Goal: Information Seeking & Learning: Find specific fact

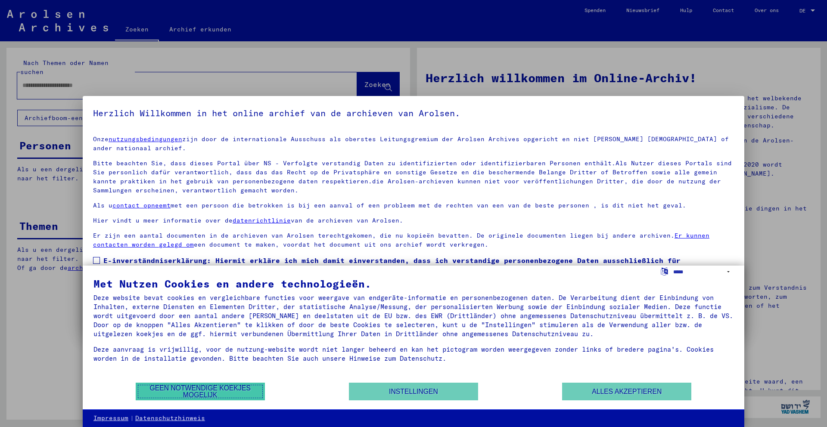
click at [216, 391] on font "Geen notwendige koekjes mogelijk" at bounding box center [199, 392] width 101 height 14
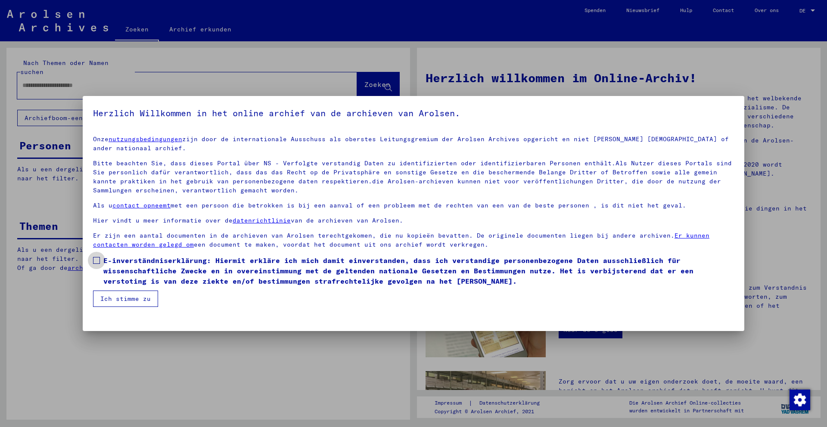
click at [99, 257] on span at bounding box center [96, 260] width 7 height 7
click at [126, 295] on font "Ich stimme zu" at bounding box center [125, 299] width 50 height 8
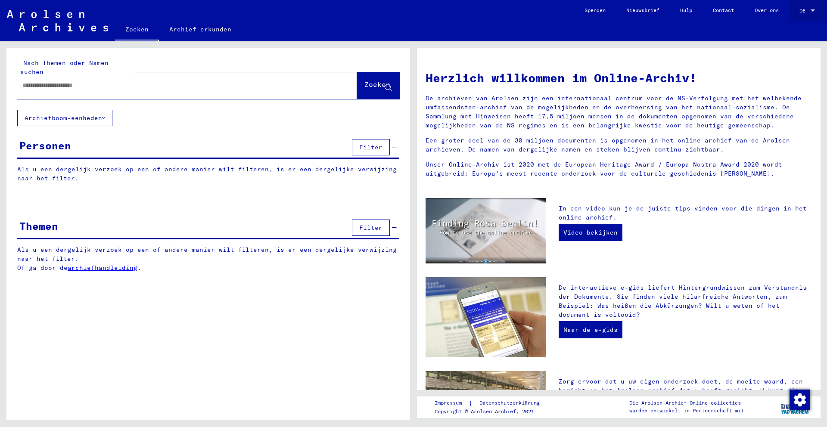
click at [813, 11] on div at bounding box center [813, 10] width 4 height 2
click at [800, 14] on span "Engels" at bounding box center [797, 16] width 32 height 16
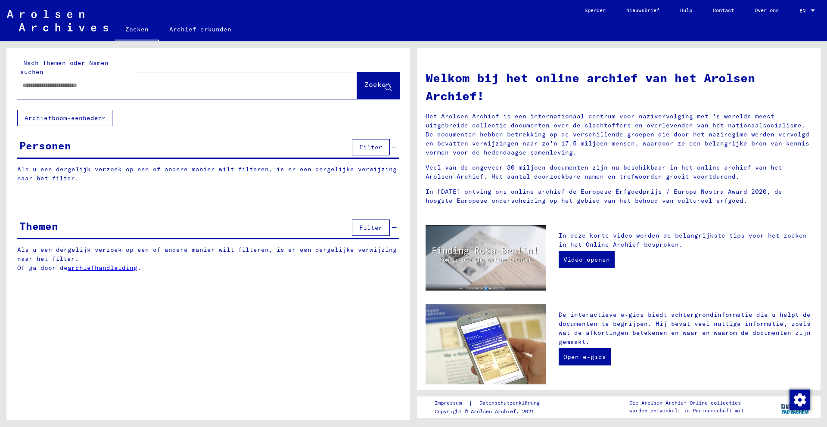
click at [141, 81] on input "text" at bounding box center [176, 85] width 309 height 9
type input "*********"
click at [364, 82] on span "Zoeken" at bounding box center [378, 86] width 28 height 9
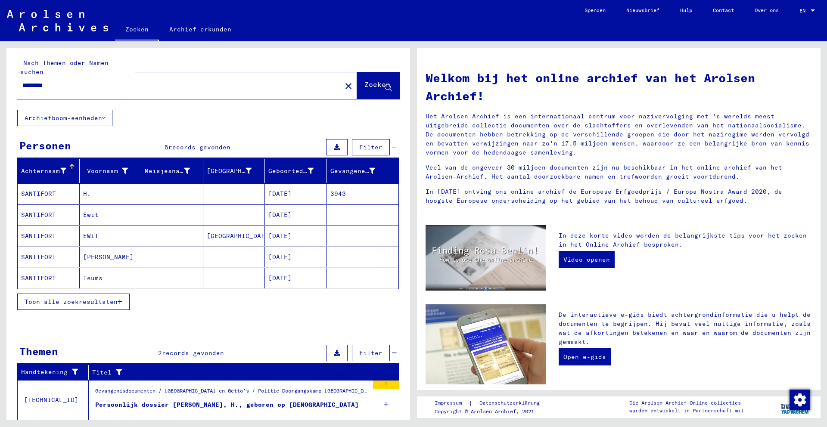
click at [44, 211] on font "SANTIFORT" at bounding box center [38, 215] width 35 height 8
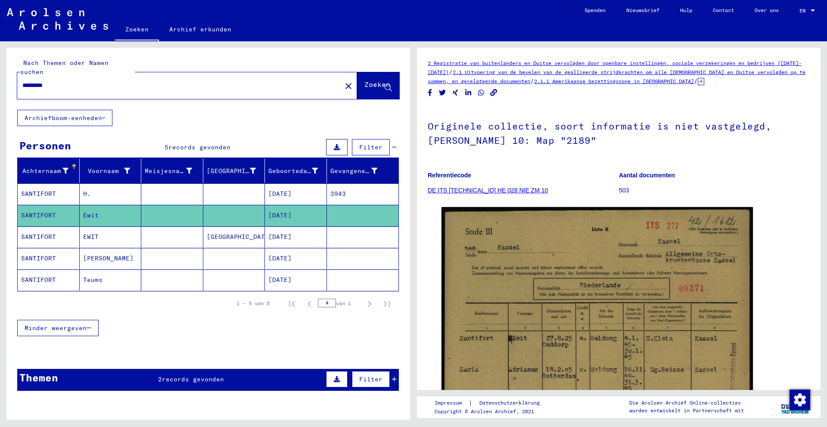
click at [40, 233] on font "SANTIFORT" at bounding box center [38, 237] width 35 height 8
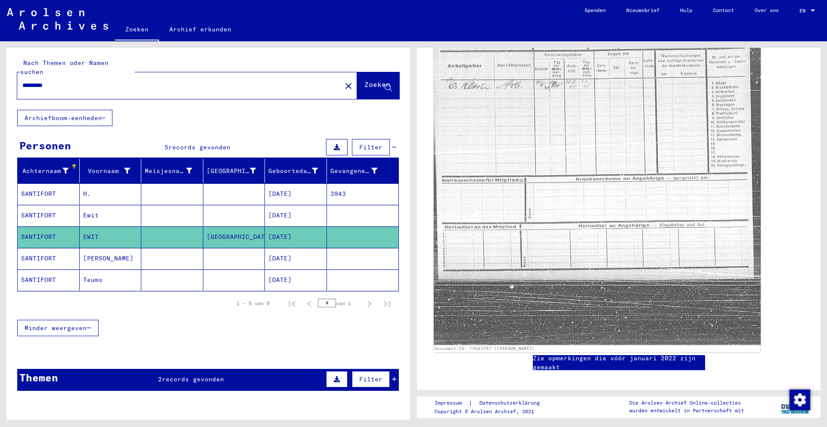
scroll to position [310, 0]
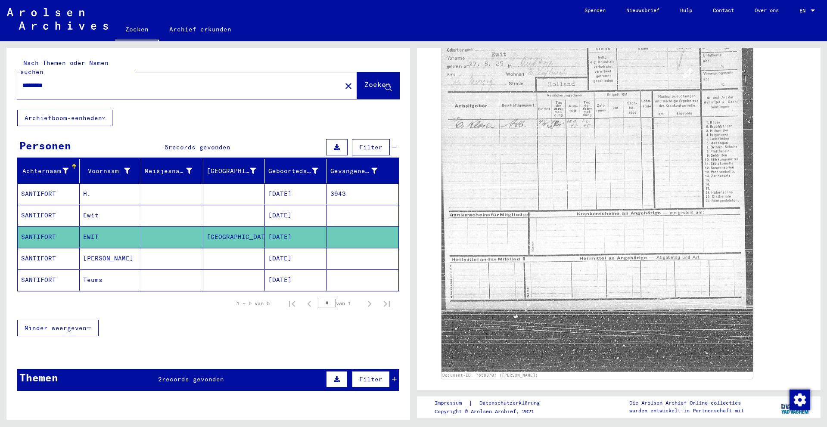
click at [93, 212] on font "Ewit" at bounding box center [91, 216] width 16 height 8
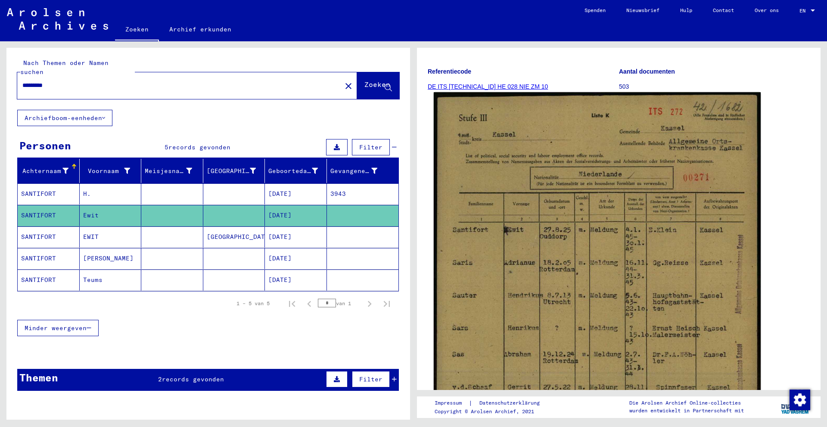
scroll to position [97, 0]
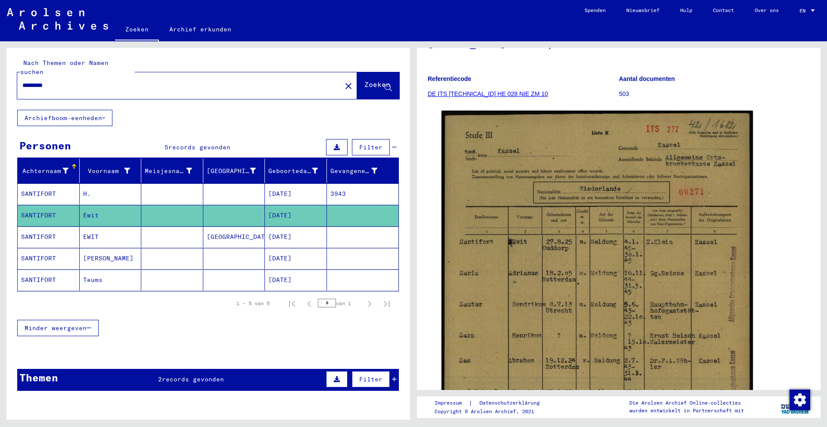
click at [40, 190] on font "SANTIFORT" at bounding box center [38, 194] width 35 height 8
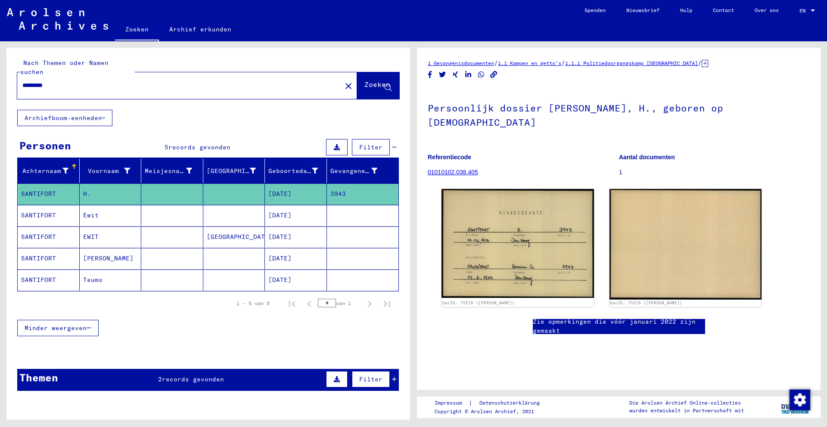
click at [39, 255] on font "SANTIFORT" at bounding box center [38, 259] width 35 height 8
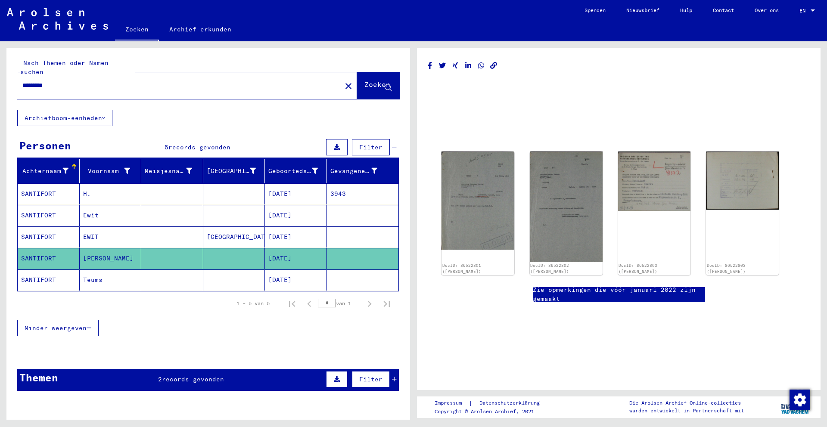
click at [45, 276] on font "SANTIFORT" at bounding box center [38, 280] width 35 height 8
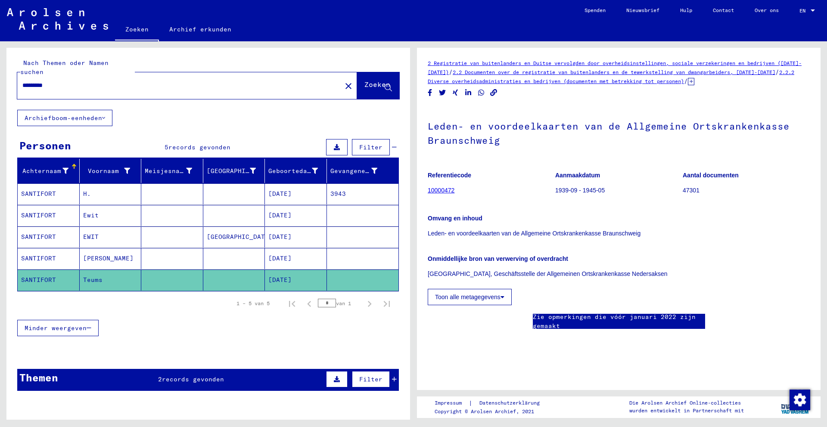
click at [442, 190] on font "10000472" at bounding box center [441, 190] width 27 height 7
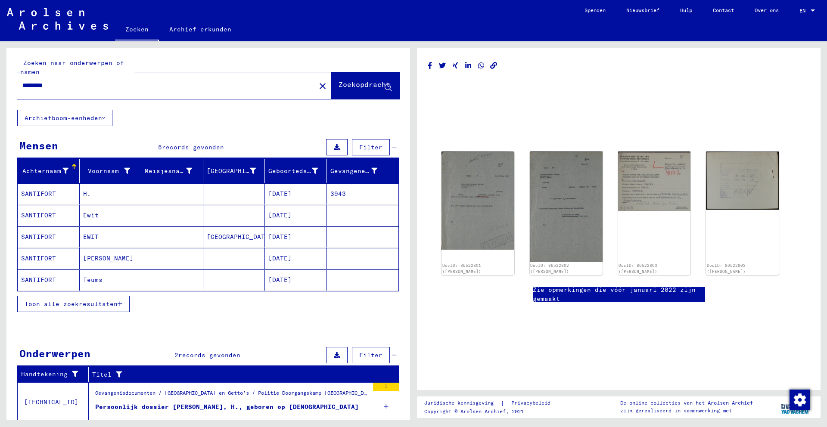
click at [43, 194] on font "SANTIFORT" at bounding box center [38, 194] width 35 height 8
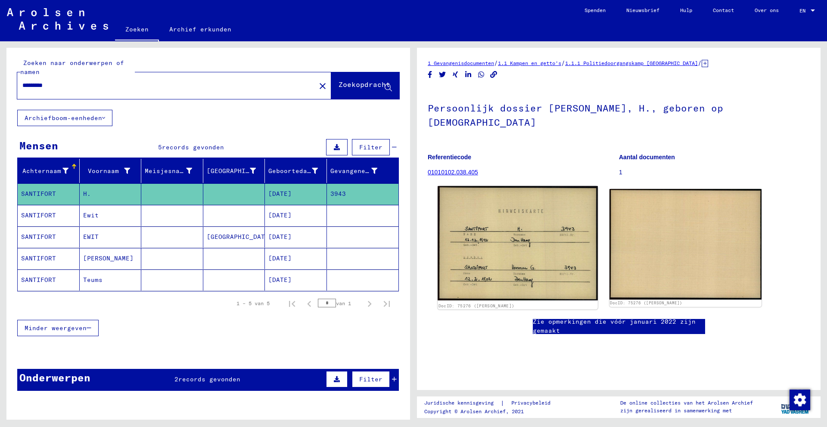
click at [507, 250] on img at bounding box center [518, 243] width 160 height 114
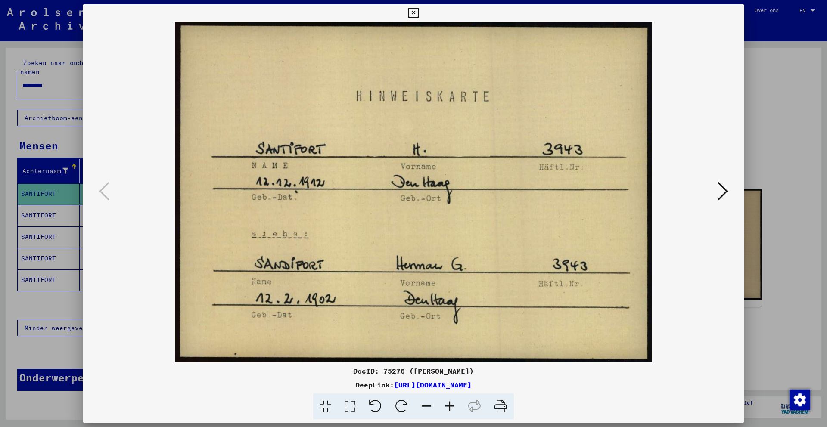
click at [722, 196] on icon at bounding box center [723, 191] width 10 height 21
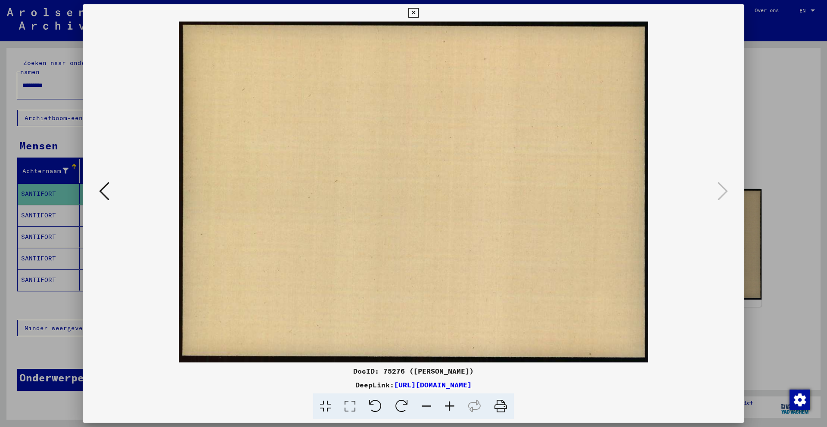
click at [107, 181] on icon at bounding box center [104, 191] width 10 height 21
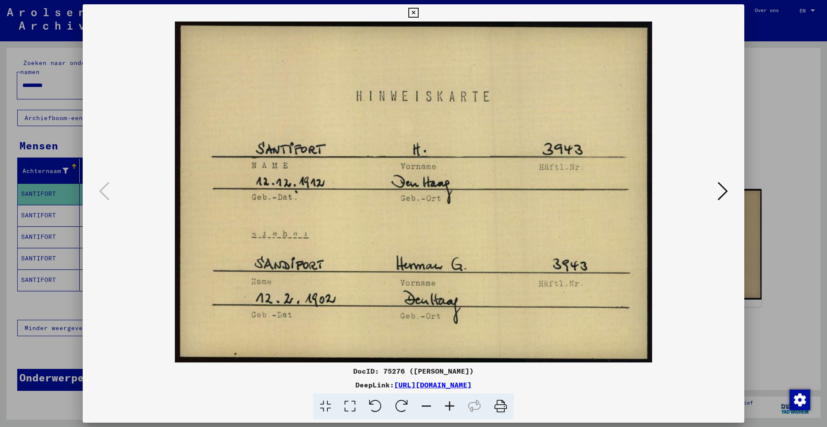
click at [776, 115] on div at bounding box center [413, 213] width 827 height 427
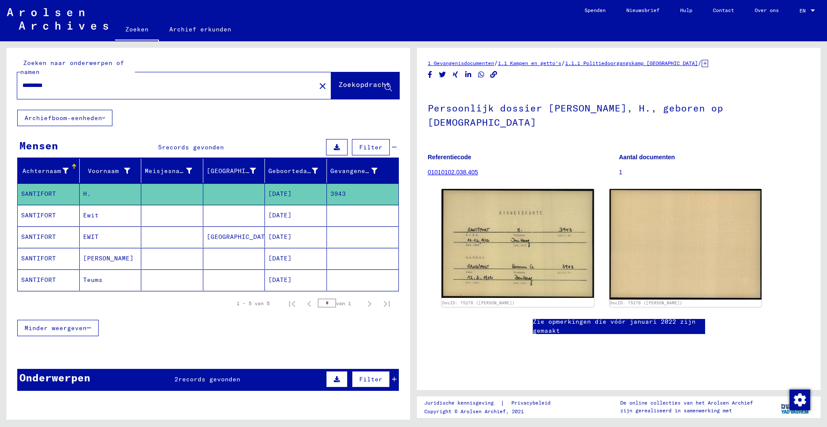
click at [40, 260] on font "SANTIFORT" at bounding box center [38, 259] width 35 height 8
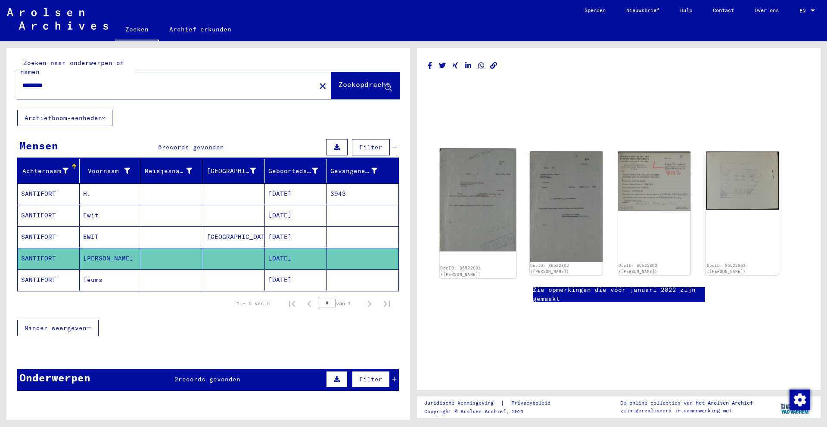
click at [468, 217] on img at bounding box center [478, 200] width 76 height 103
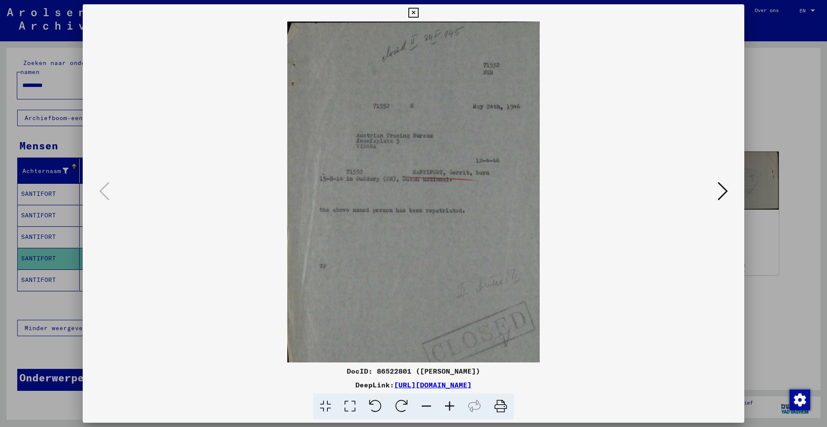
click at [723, 187] on icon at bounding box center [723, 191] width 10 height 21
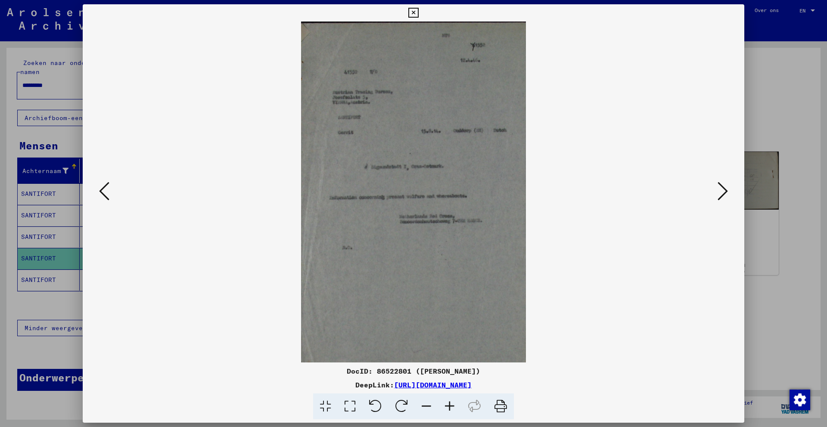
click at [723, 187] on icon at bounding box center [723, 191] width 10 height 21
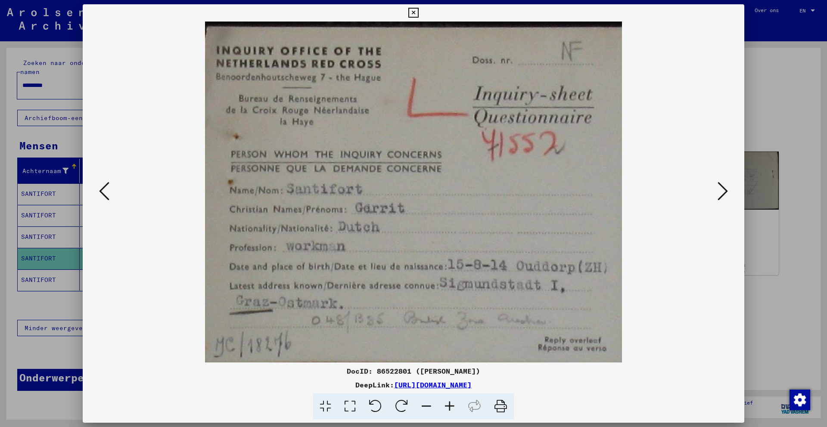
click at [723, 187] on icon at bounding box center [723, 191] width 10 height 21
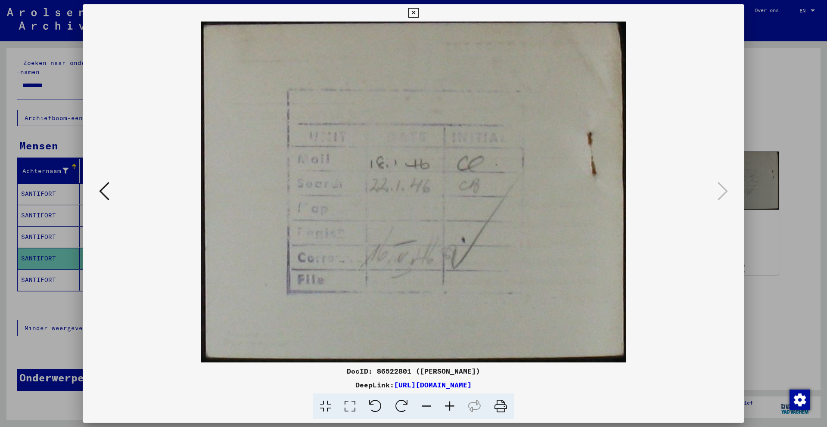
click at [772, 67] on div at bounding box center [413, 213] width 827 height 427
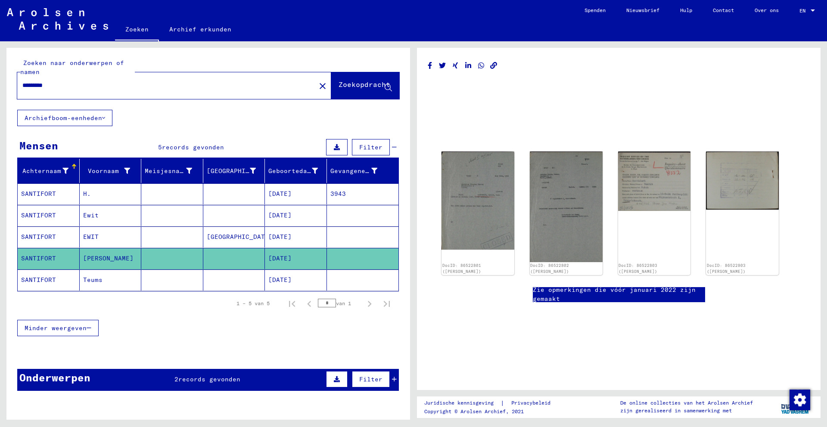
click at [49, 212] on font "SANTIFORT" at bounding box center [38, 216] width 35 height 8
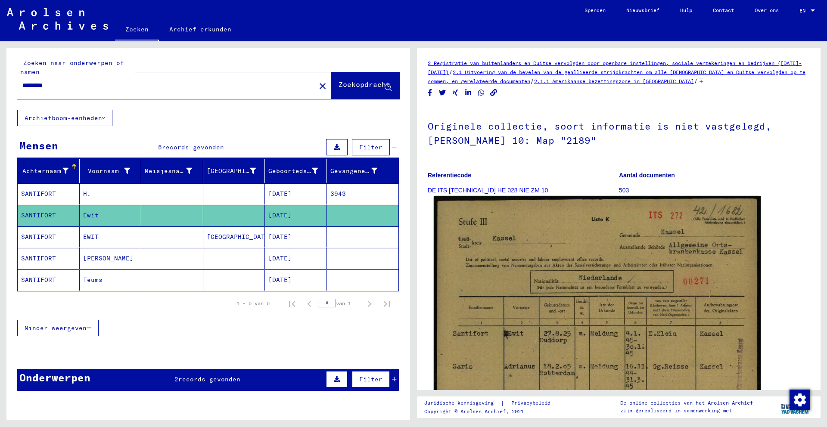
click at [517, 295] on img at bounding box center [597, 426] width 327 height 460
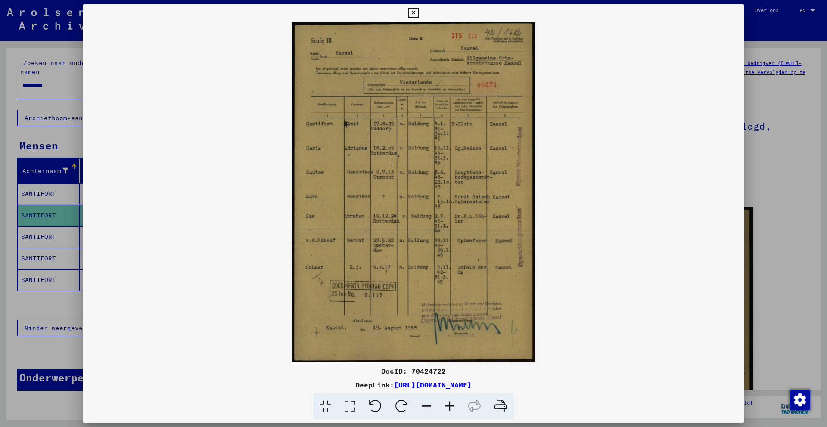
click at [448, 403] on icon at bounding box center [449, 407] width 23 height 26
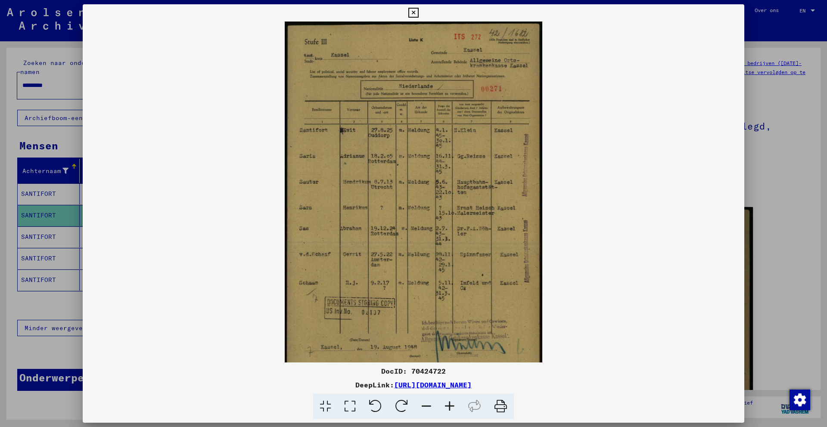
click at [448, 403] on icon at bounding box center [449, 407] width 23 height 26
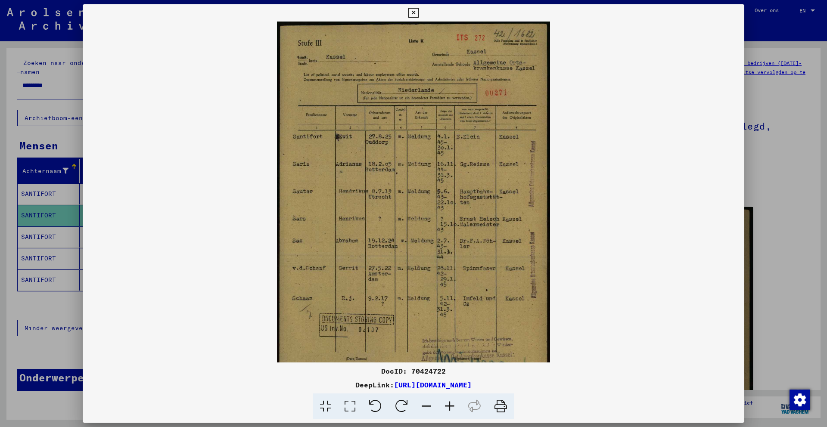
click at [448, 403] on icon at bounding box center [449, 407] width 23 height 26
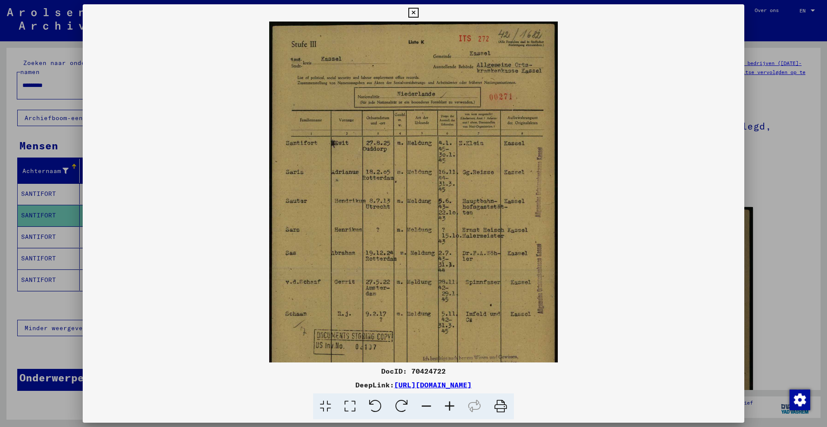
click at [448, 403] on icon at bounding box center [449, 407] width 23 height 26
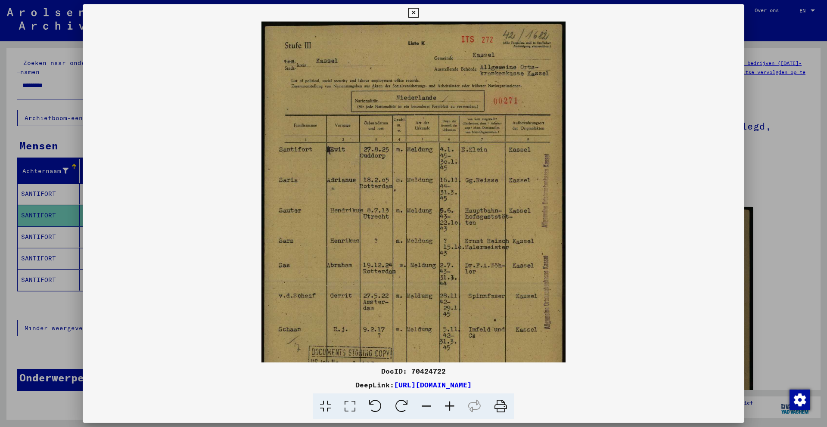
click at [448, 403] on icon at bounding box center [449, 407] width 23 height 26
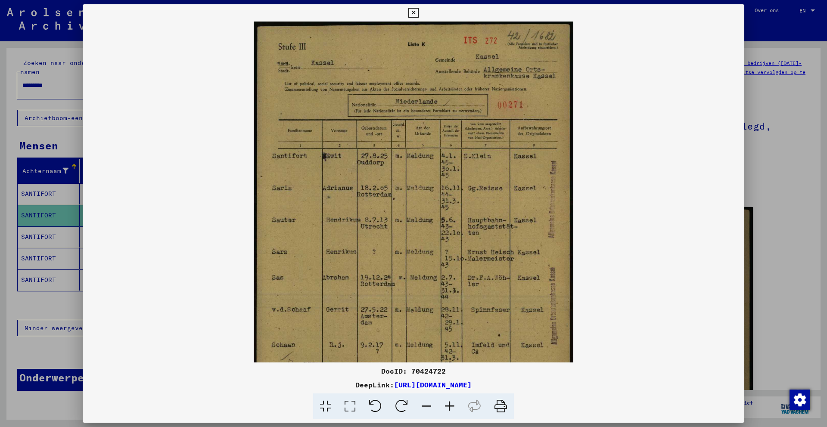
click at [448, 403] on icon at bounding box center [449, 407] width 23 height 26
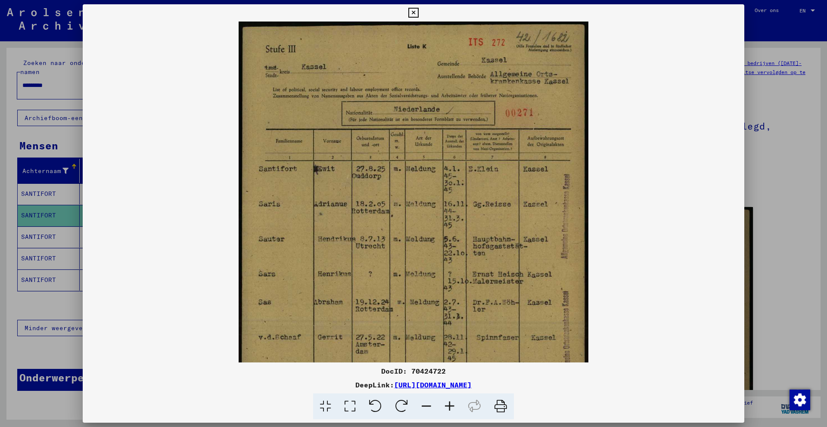
click at [448, 403] on icon at bounding box center [449, 407] width 23 height 26
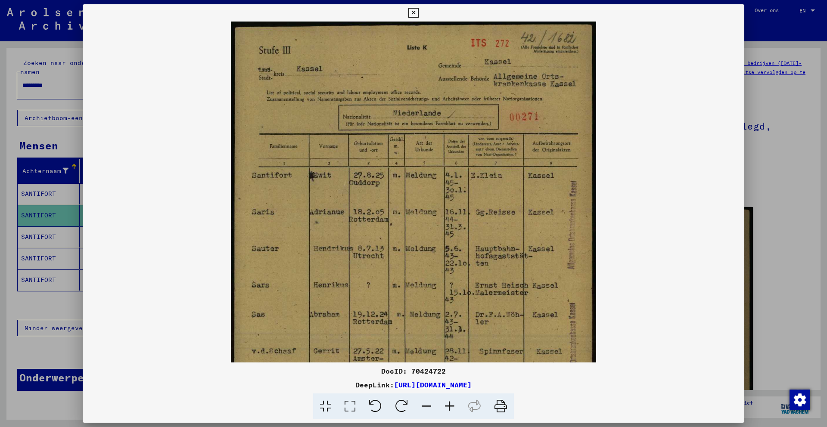
click at [771, 67] on div at bounding box center [413, 213] width 827 height 427
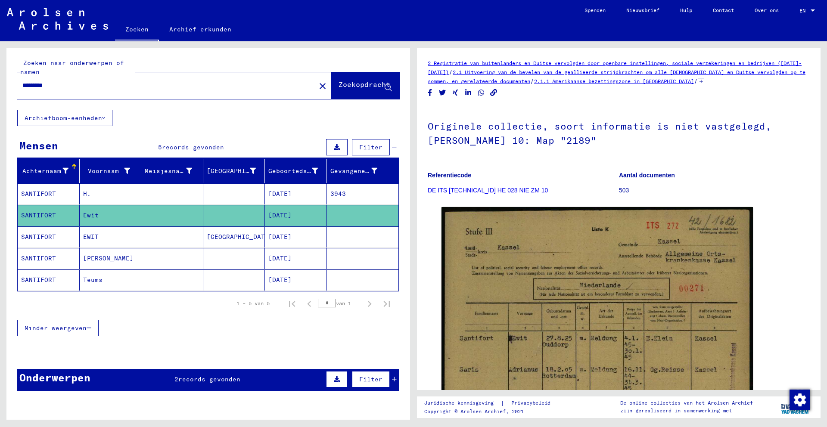
click at [51, 237] on font "SANTIFORT" at bounding box center [38, 237] width 35 height 8
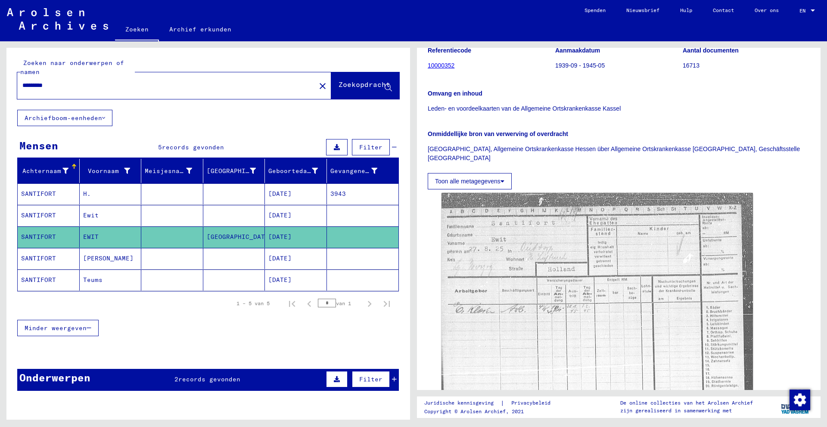
scroll to position [128, 0]
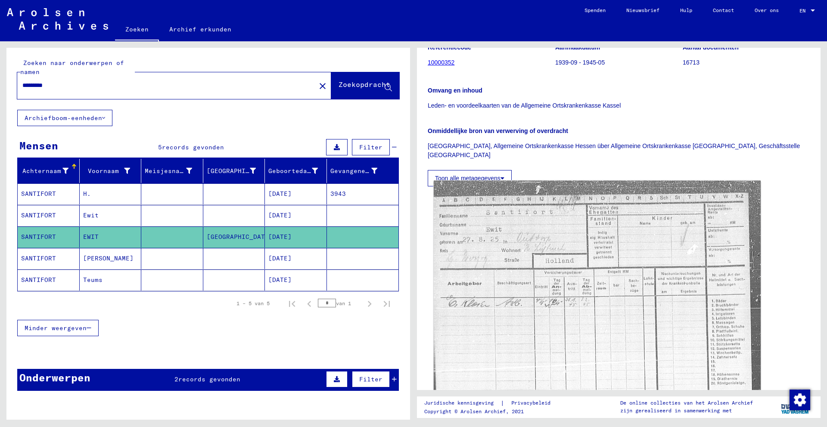
click at [545, 324] on img at bounding box center [597, 372] width 327 height 383
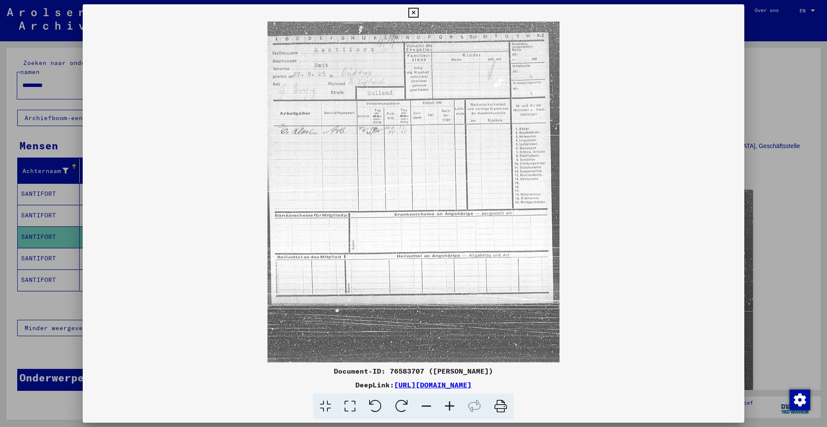
click at [449, 405] on icon at bounding box center [449, 407] width 23 height 26
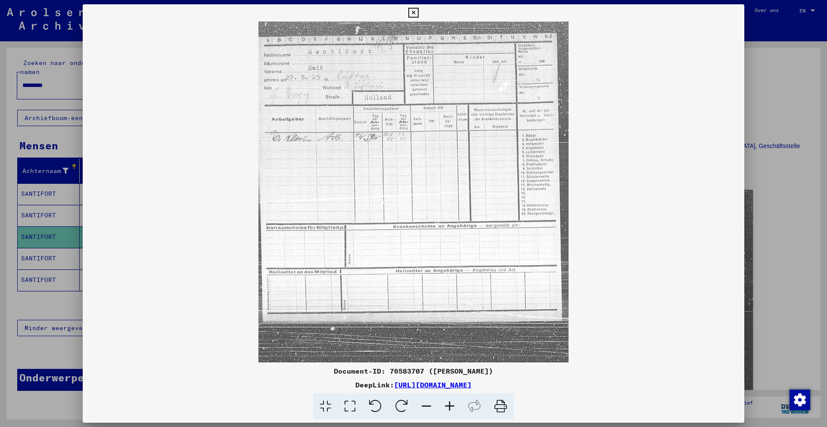
click at [449, 405] on icon at bounding box center [449, 407] width 23 height 26
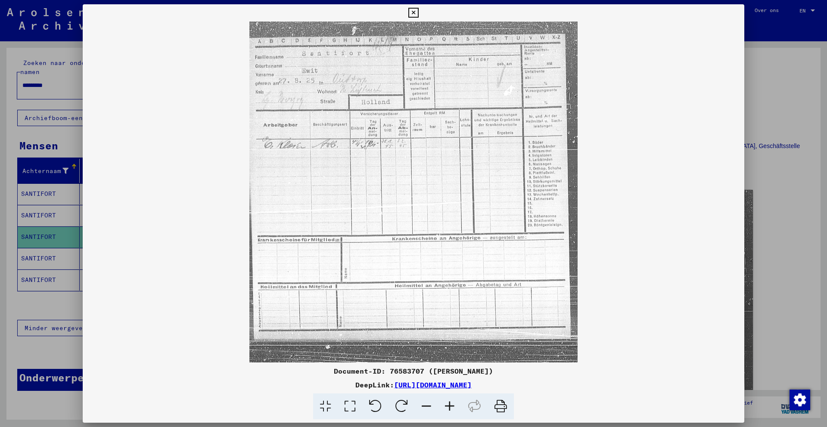
click at [449, 405] on icon at bounding box center [449, 407] width 23 height 26
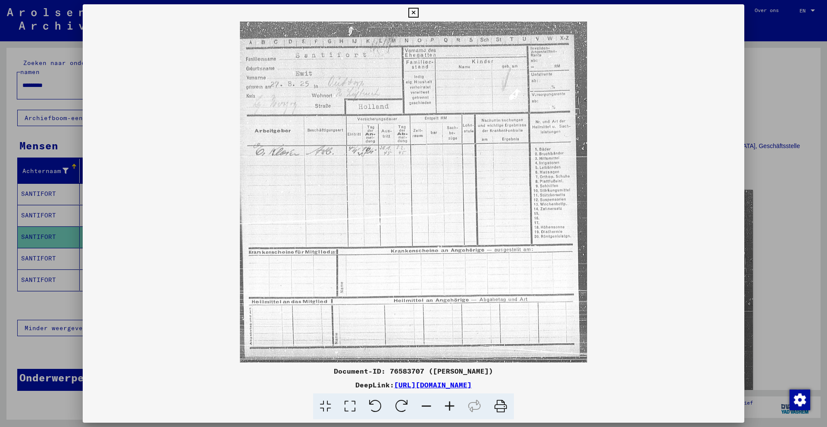
click at [449, 405] on icon at bounding box center [449, 407] width 23 height 26
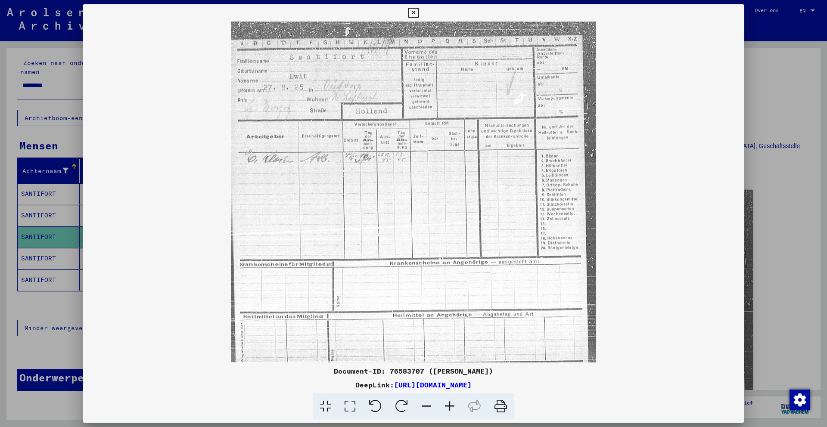
click at [449, 405] on icon at bounding box center [449, 407] width 23 height 26
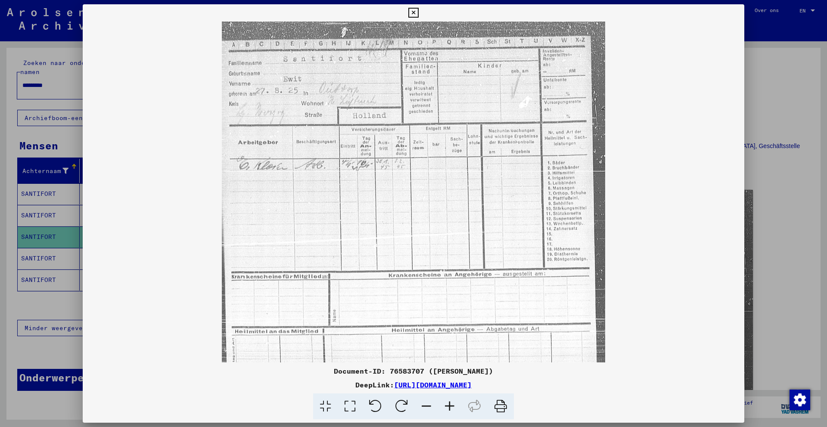
click at [449, 405] on icon at bounding box center [449, 407] width 23 height 26
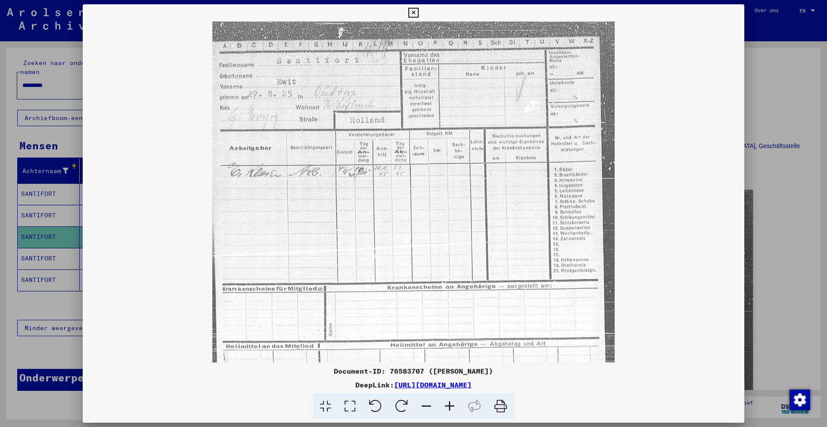
click at [449, 405] on icon at bounding box center [449, 407] width 23 height 26
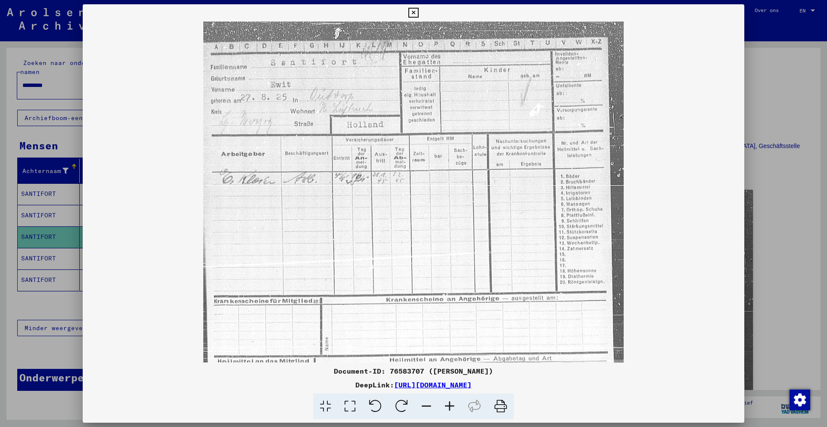
click at [449, 405] on icon at bounding box center [449, 407] width 23 height 26
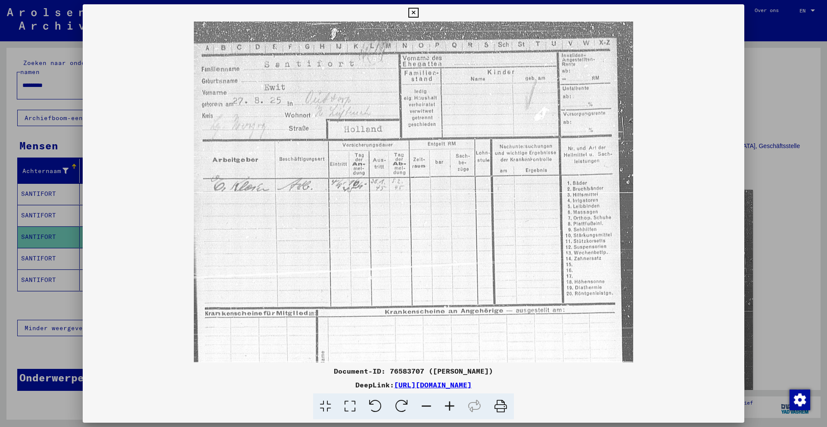
click at [413, 16] on icon at bounding box center [413, 13] width 10 height 10
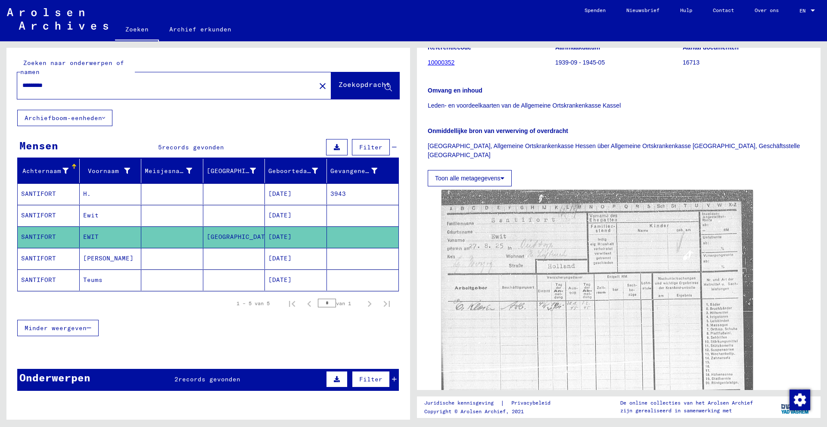
click at [142, 86] on input "*********" at bounding box center [166, 85] width 288 height 9
click at [347, 85] on font "Zoekopdracht" at bounding box center [365, 84] width 52 height 9
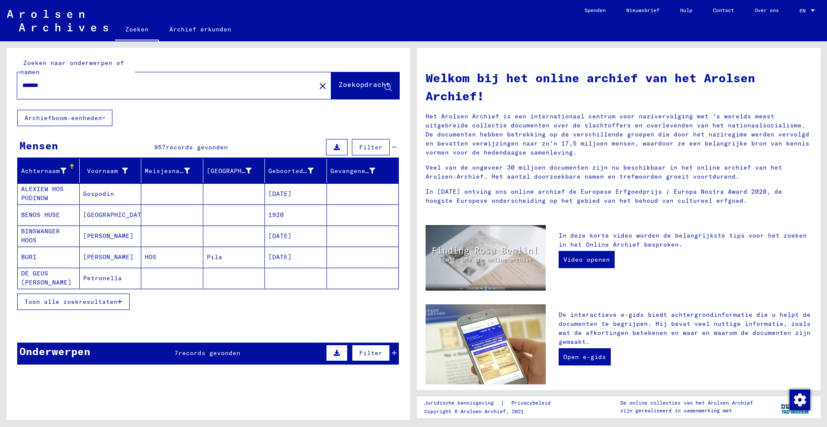
drag, startPoint x: 58, startPoint y: 84, endPoint x: 18, endPoint y: 82, distance: 40.1
click at [18, 82] on div "*******" at bounding box center [161, 85] width 288 height 19
click at [349, 89] on font "Zoekopdracht" at bounding box center [365, 84] width 52 height 9
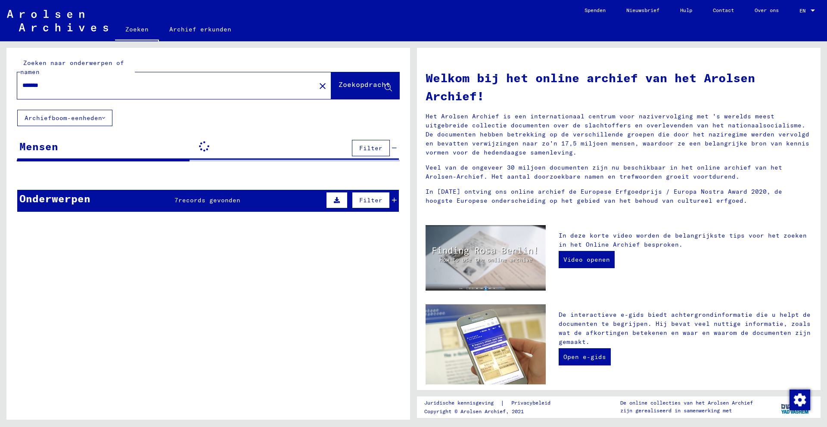
type input "*********"
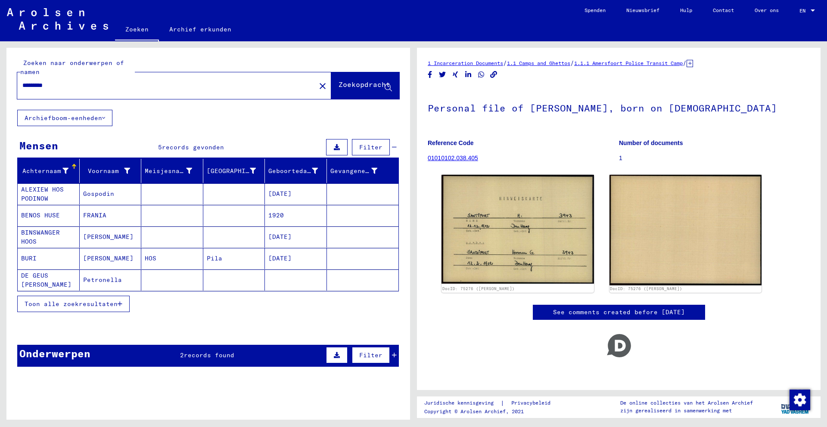
click at [339, 85] on font "Zoekopdracht" at bounding box center [365, 84] width 52 height 9
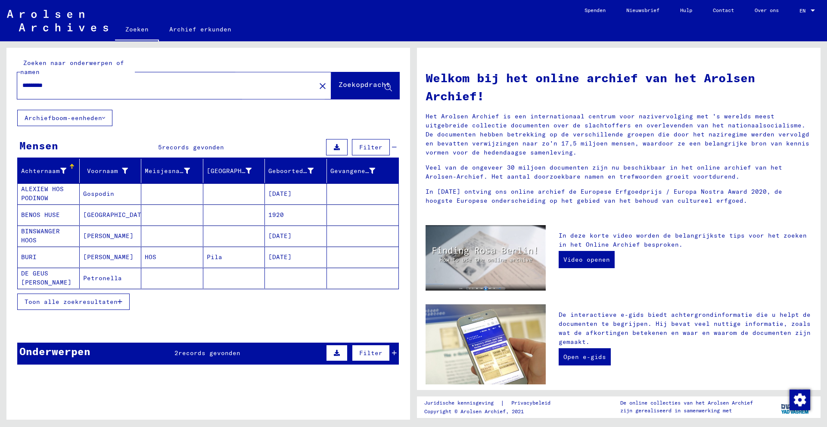
click at [344, 85] on font "Zoekopdracht" at bounding box center [365, 84] width 52 height 9
click at [339, 90] on span "Zoekopdracht" at bounding box center [365, 86] width 52 height 9
click at [58, 22] on img at bounding box center [57, 21] width 101 height 22
